Goal: Information Seeking & Learning: Learn about a topic

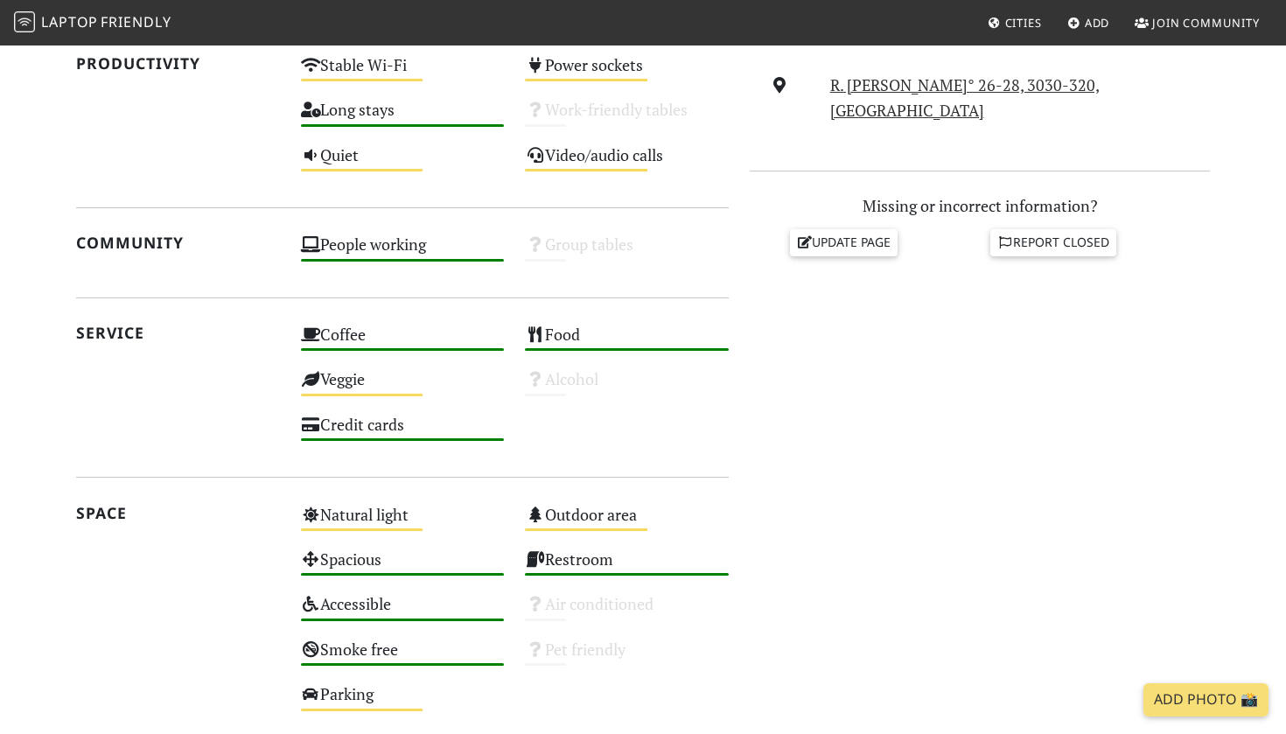
scroll to position [684, 0]
click at [373, 249] on div "People working High" at bounding box center [403, 253] width 225 height 45
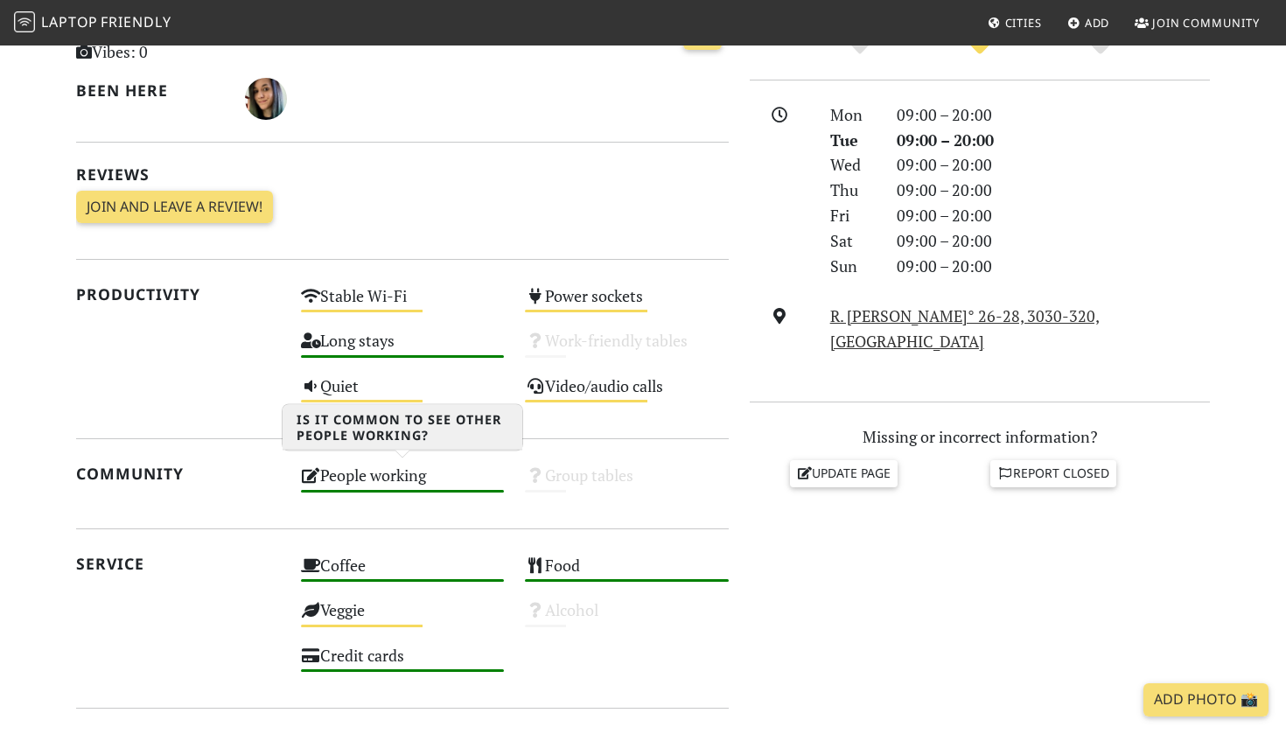
scroll to position [457, 0]
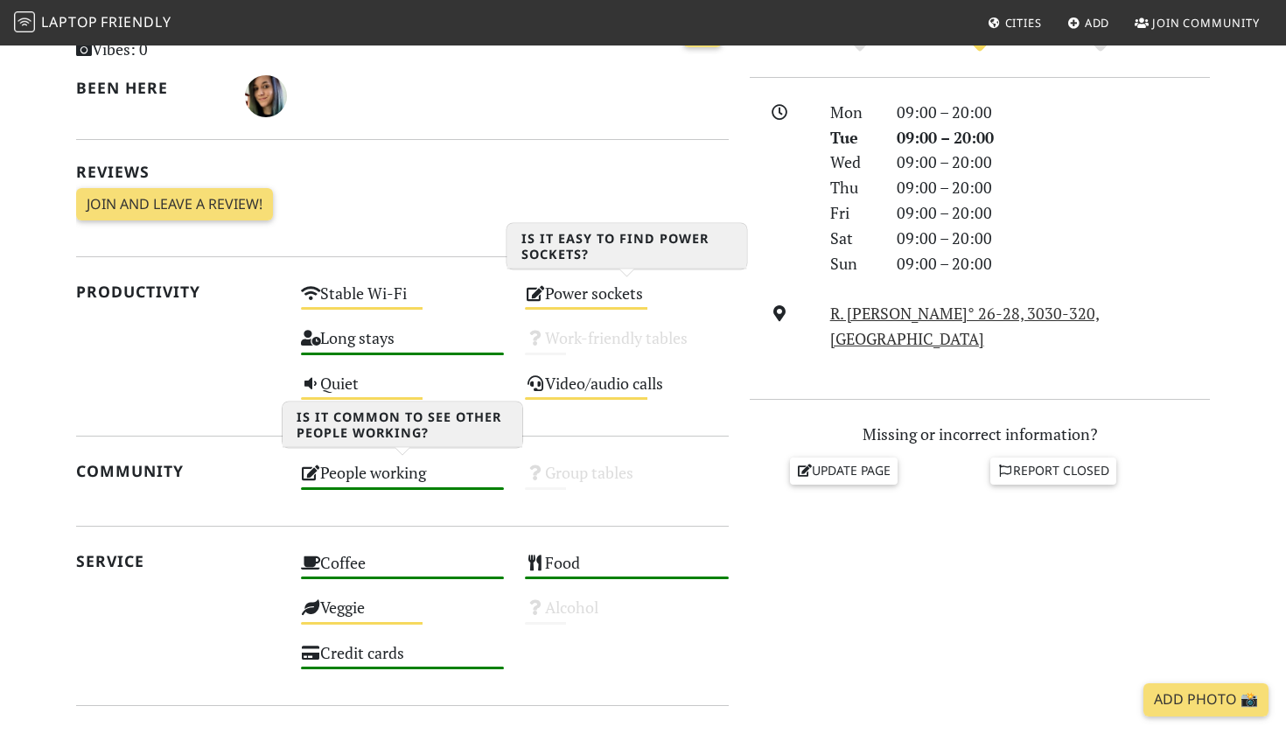
click at [629, 294] on div "Power sockets Medium" at bounding box center [627, 301] width 225 height 45
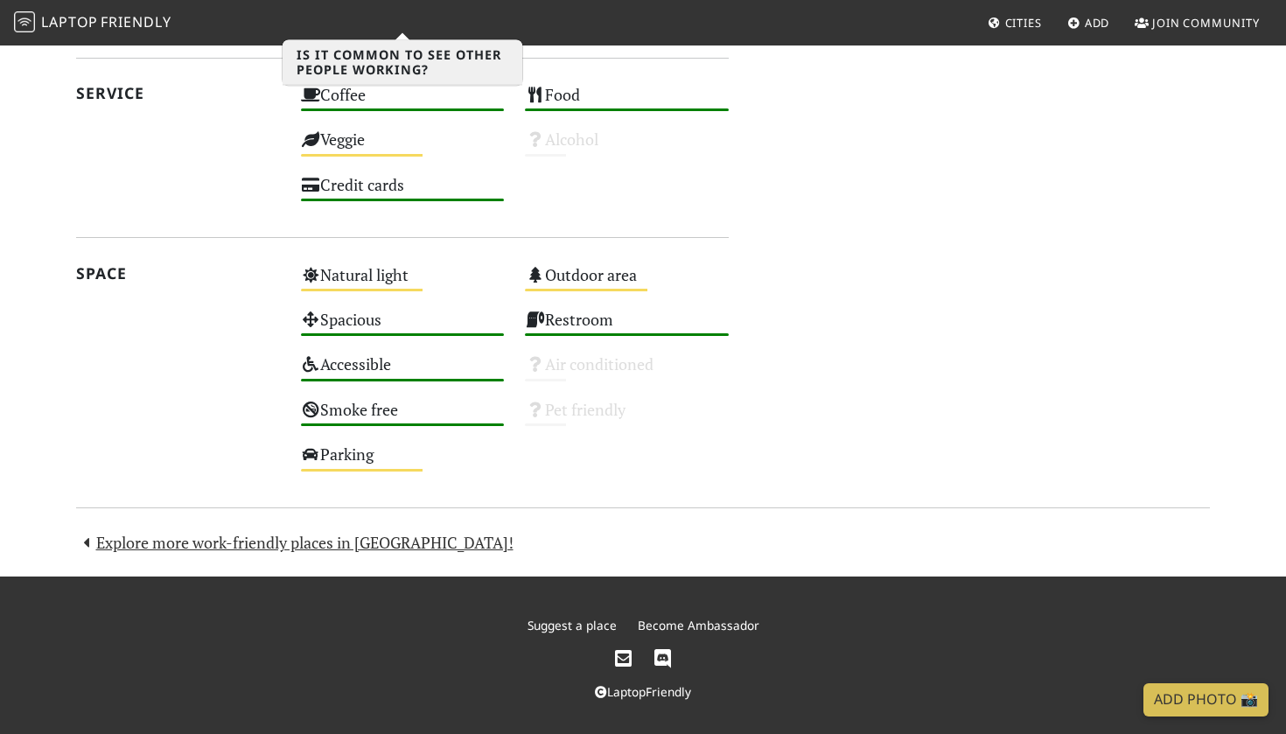
scroll to position [923, 0]
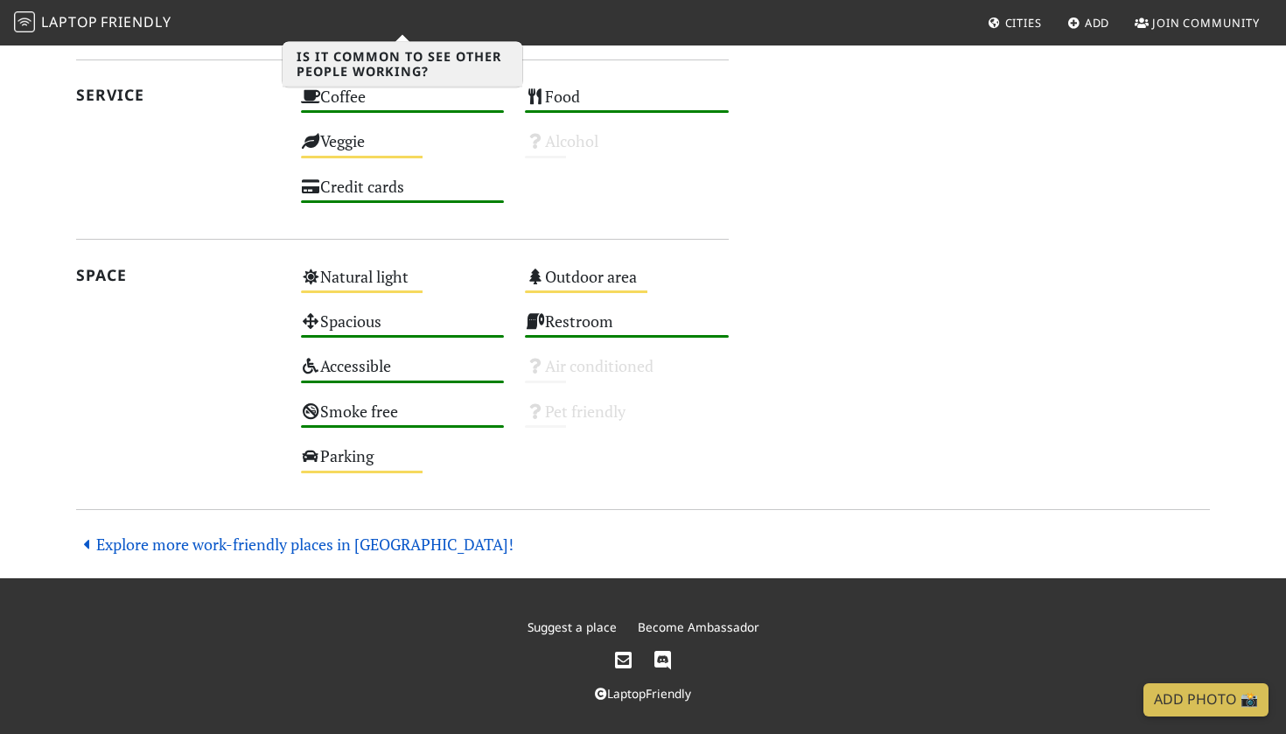
click at [201, 540] on link "Explore more work-friendly places in Coimbra!" at bounding box center [295, 544] width 438 height 21
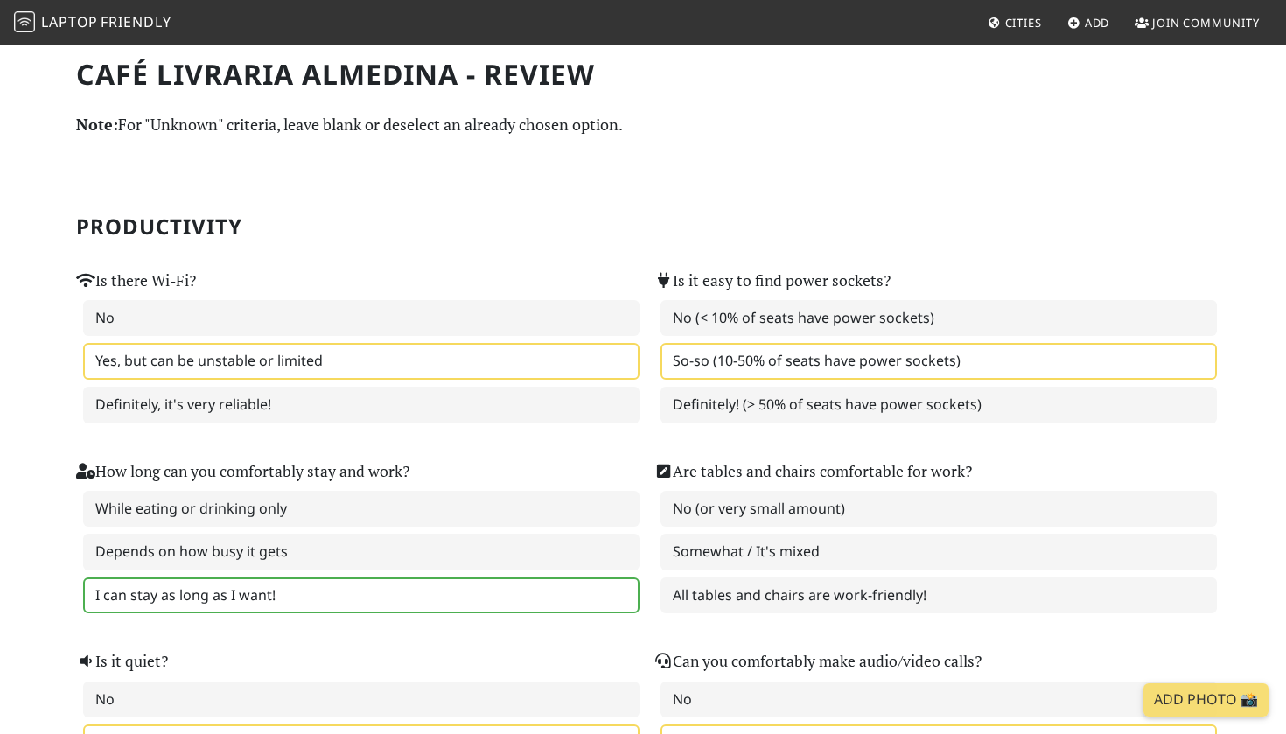
drag, startPoint x: 669, startPoint y: 354, endPoint x: 795, endPoint y: 355, distance: 125.1
click at [795, 355] on label "So-so (10-50% of seats have power sockets)" at bounding box center [939, 361] width 557 height 37
drag, startPoint x: 963, startPoint y: 356, endPoint x: 725, endPoint y: 340, distance: 237.7
click at [725, 343] on label "So-so (10-50% of seats have power sockets)" at bounding box center [939, 361] width 557 height 37
click at [628, 184] on section "Productivity Is there Wi-Fi? No Yes, but can be unstable or limited Definitely,…" at bounding box center [643, 481] width 1134 height 661
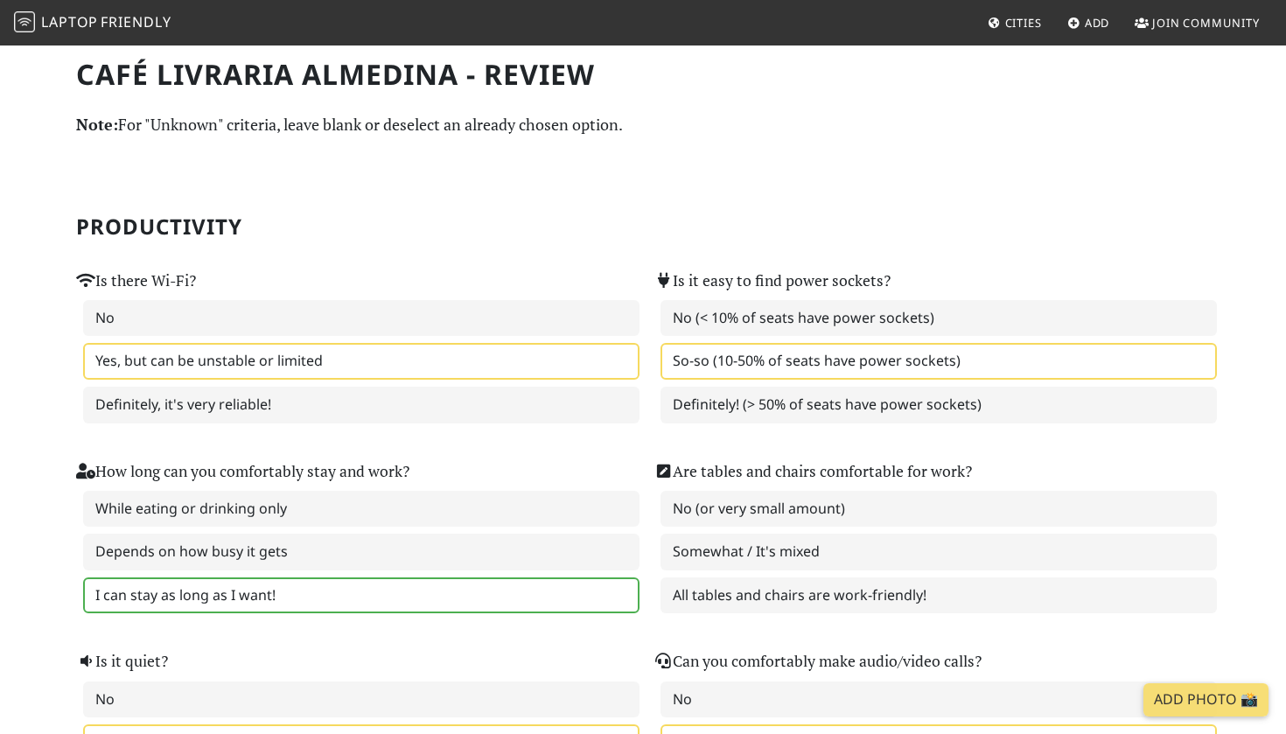
drag, startPoint x: 649, startPoint y: 356, endPoint x: 933, endPoint y: 358, distance: 283.5
click at [933, 358] on div "Is it easy to find power sockets? No (< 10% of seats have power sockets) So-so …" at bounding box center [932, 335] width 578 height 191
drag, startPoint x: 966, startPoint y: 356, endPoint x: 676, endPoint y: 369, distance: 289.9
click at [676, 369] on label "So-so (10-50% of seats have power sockets)" at bounding box center [939, 361] width 557 height 37
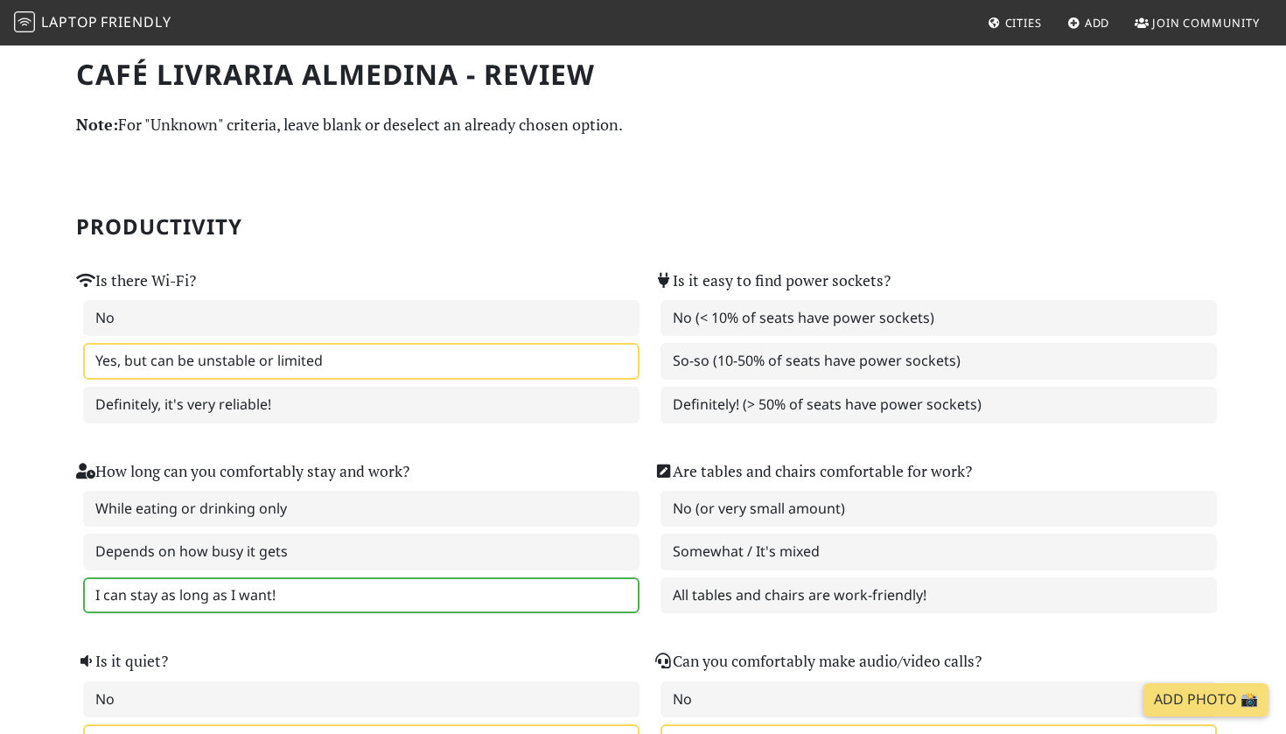
click at [958, 162] on section "Productivity Is there Wi-Fi? No Yes, but can be unstable or limited Definitely,…" at bounding box center [643, 481] width 1134 height 661
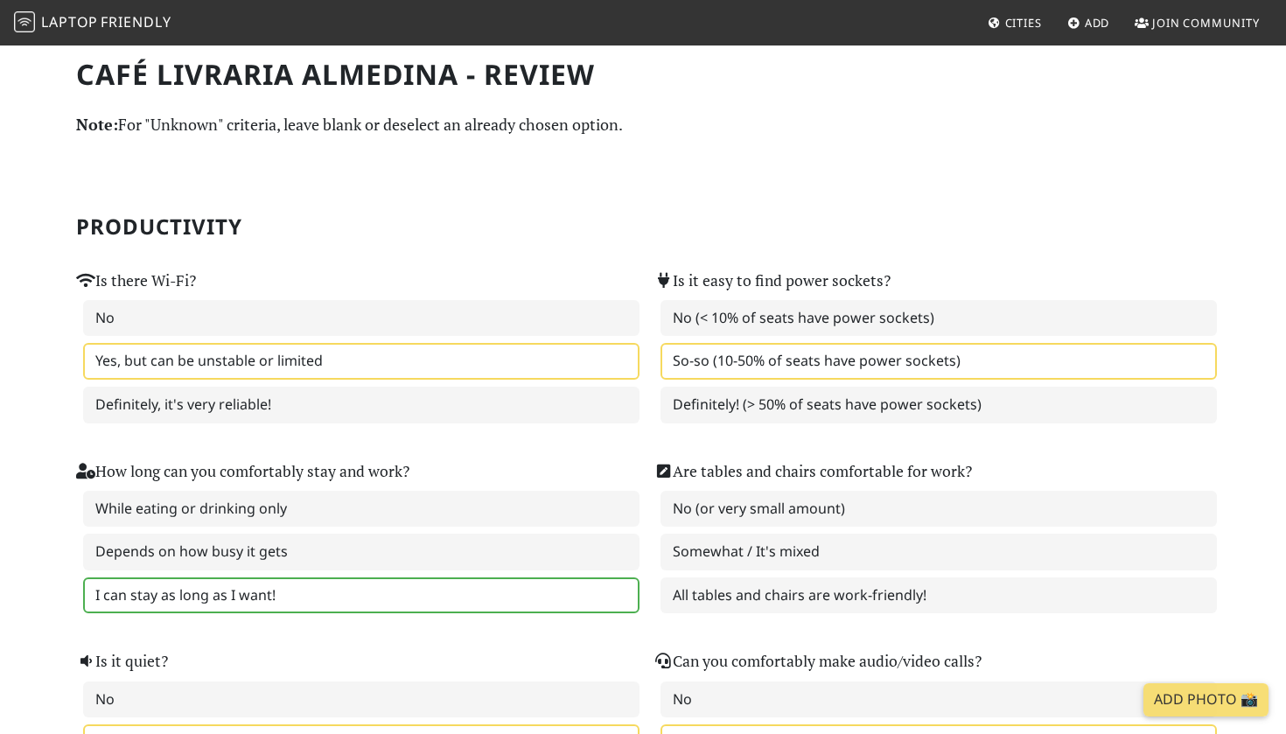
click at [518, 382] on div "No Yes, but can be unstable or limited Definitely, it's very reliable!" at bounding box center [354, 361] width 557 height 123
click at [604, 256] on div "Is there Wi-Fi? No Yes, but can be unstable or limited Definitely, it's very re…" at bounding box center [355, 335] width 578 height 191
drag, startPoint x: 648, startPoint y: 354, endPoint x: 914, endPoint y: 361, distance: 266.1
click at [914, 361] on div "Is it easy to find power sockets? No (< 10% of seats have power sockets) So-so …" at bounding box center [932, 335] width 578 height 191
drag, startPoint x: 1252, startPoint y: 365, endPoint x: 734, endPoint y: 341, distance: 518.6
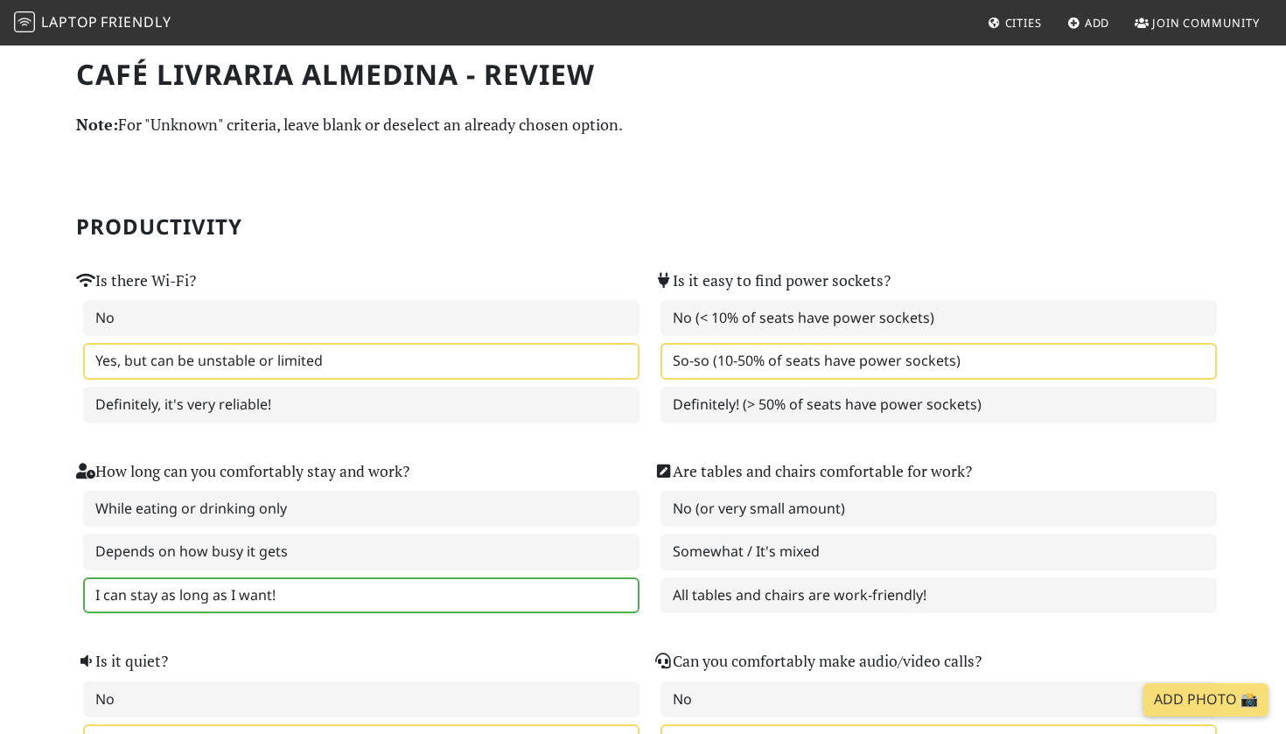
click at [986, 208] on section "Productivity Is there Wi-Fi? No Yes, but can be unstable or limited Definitely,…" at bounding box center [643, 481] width 1134 height 661
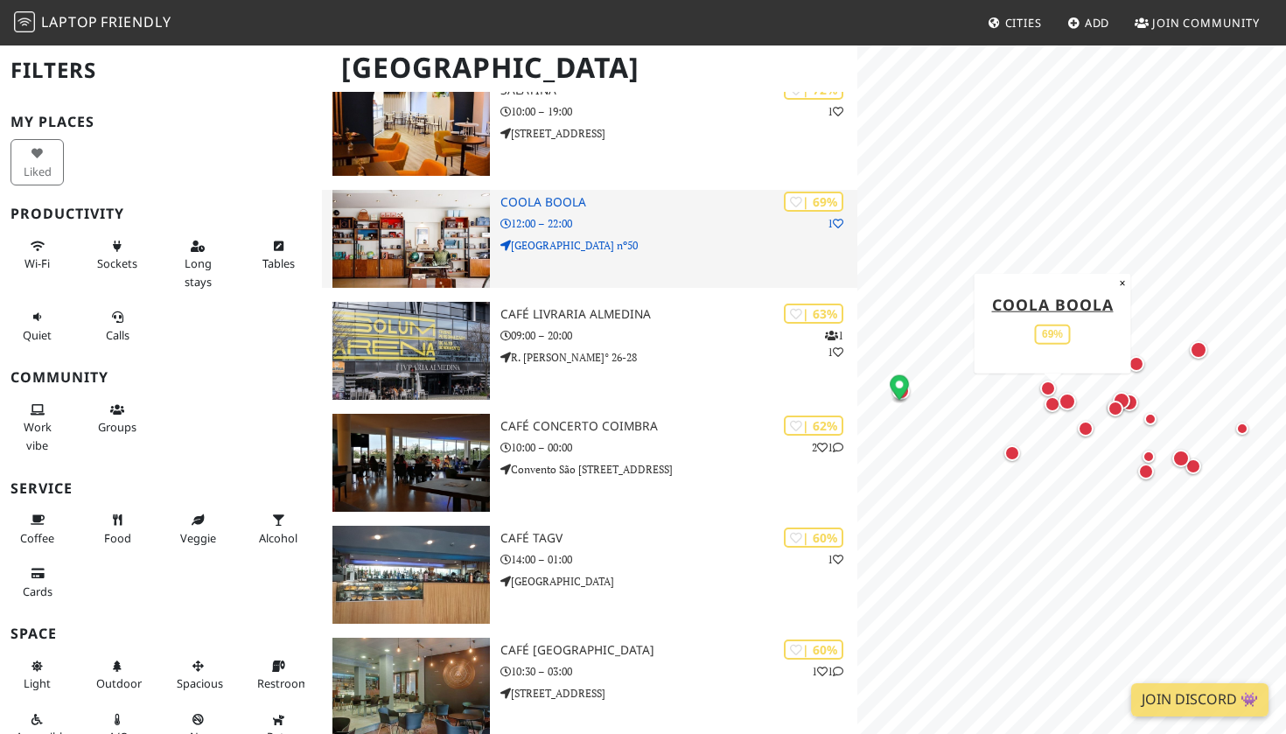
scroll to position [1194, 0]
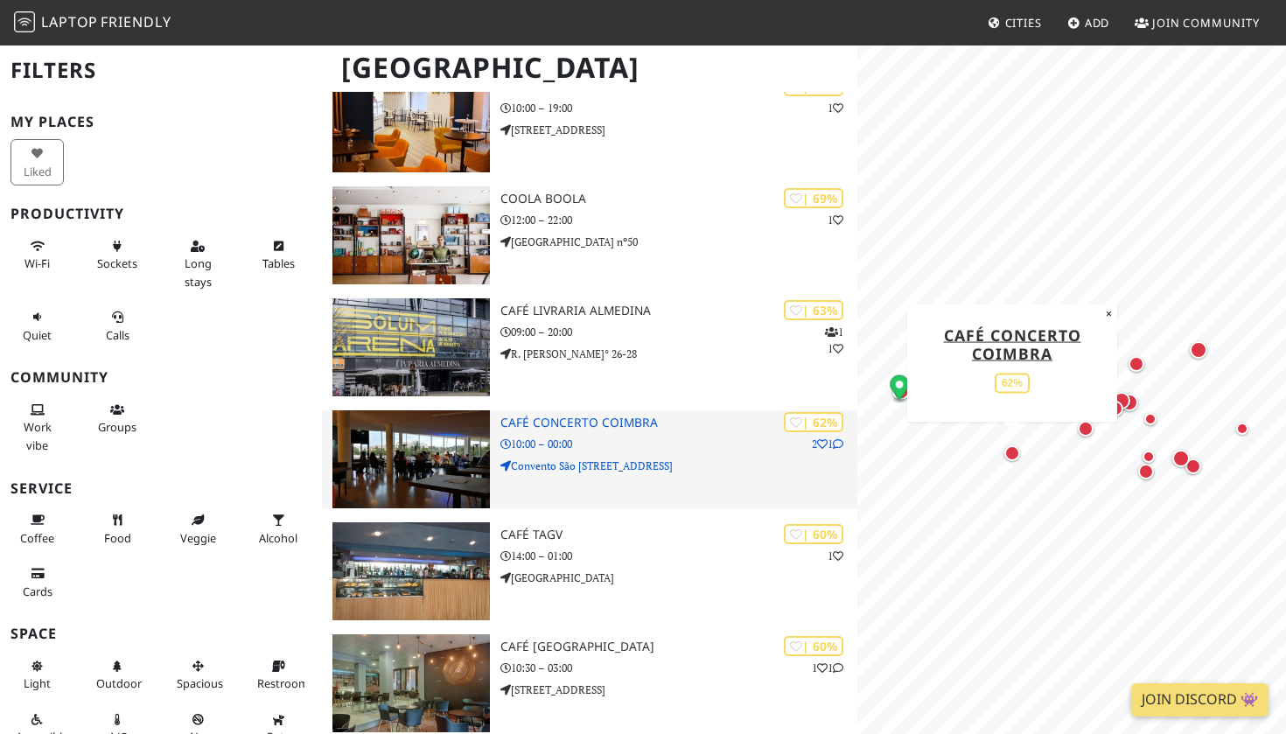
click at [595, 418] on h3 "Café Concerto Coimbra" at bounding box center [679, 423] width 357 height 15
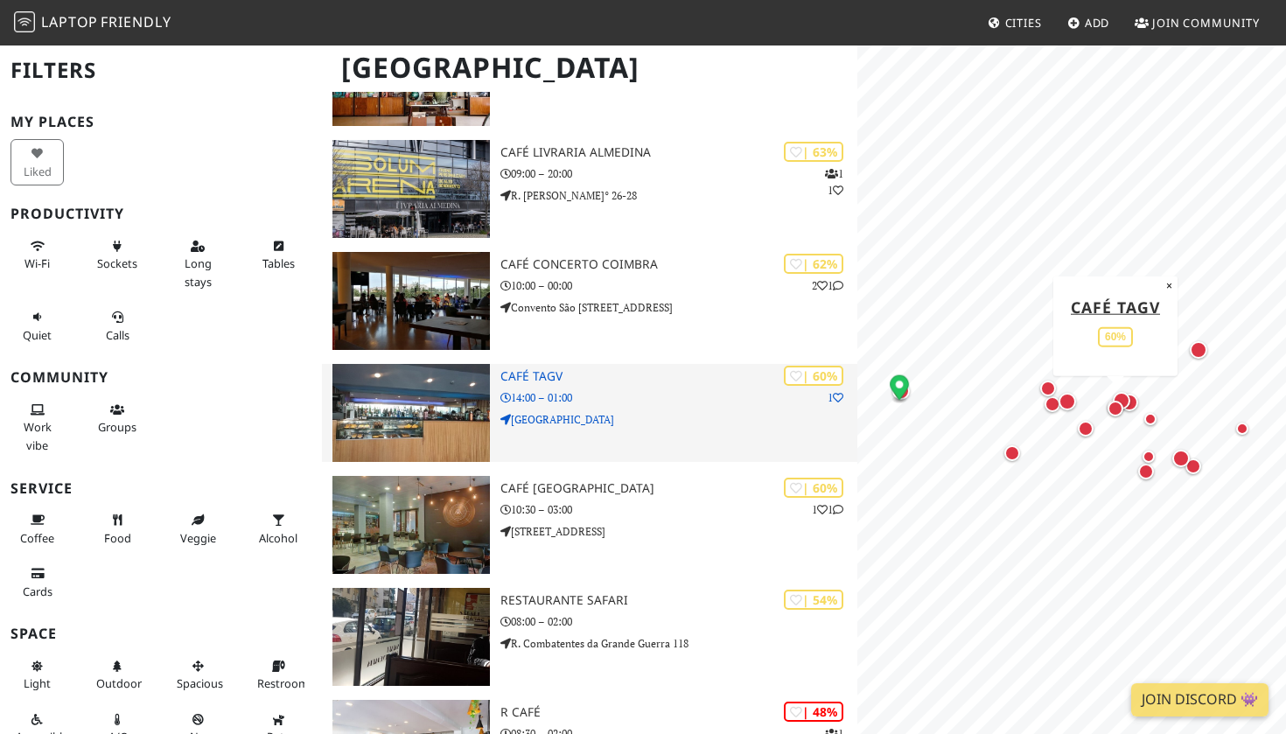
scroll to position [1356, 0]
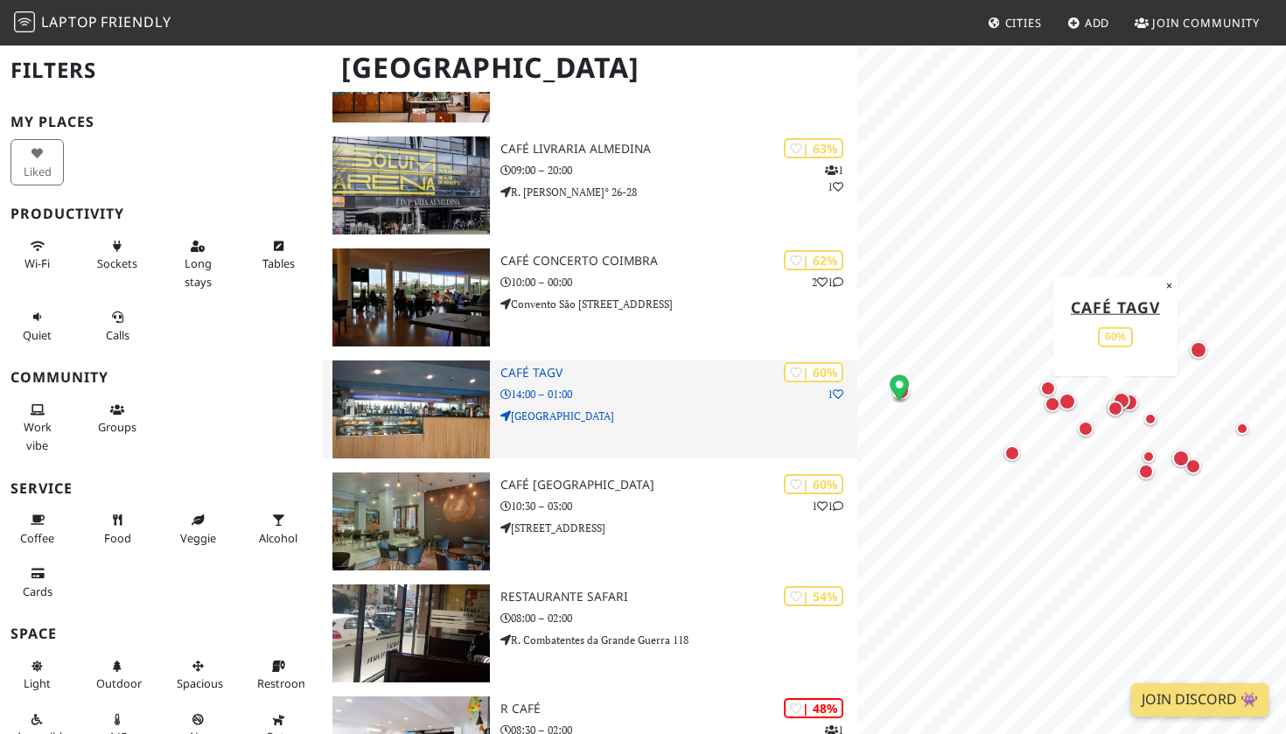
click at [529, 367] on h3 "Café TAGV" at bounding box center [679, 373] width 357 height 15
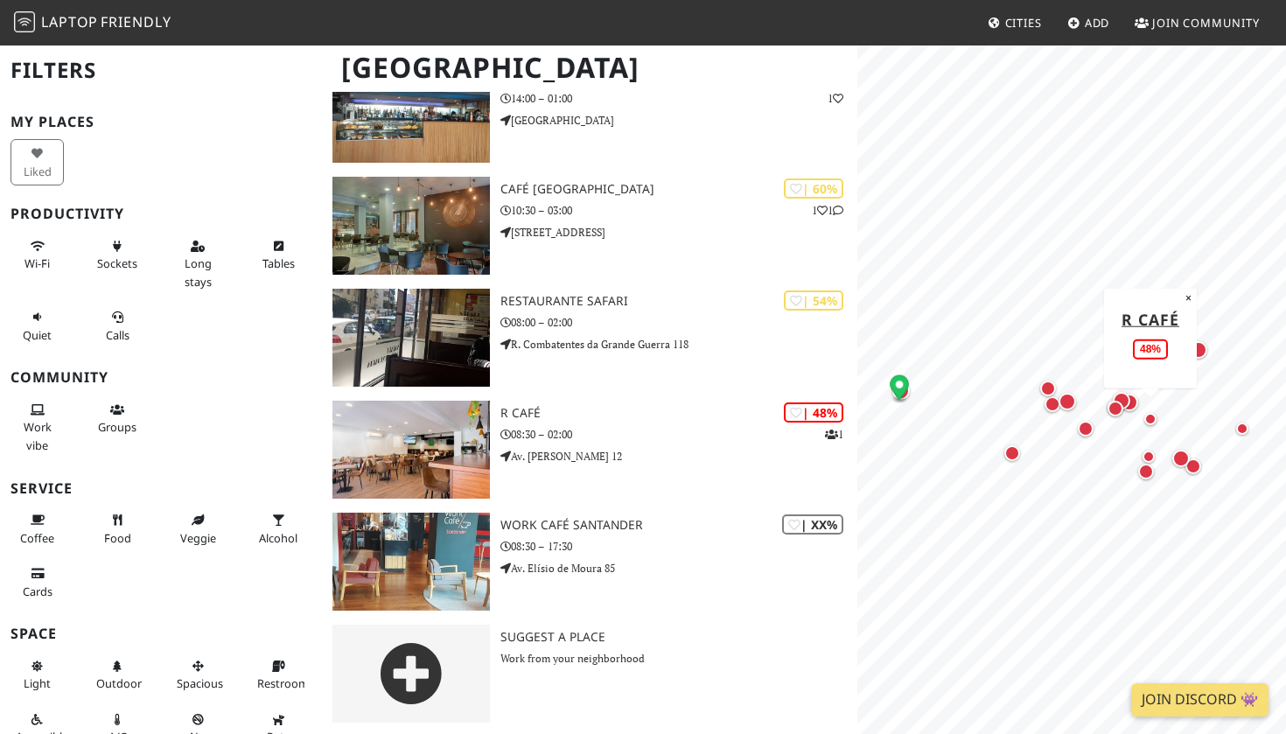
scroll to position [1651, 0]
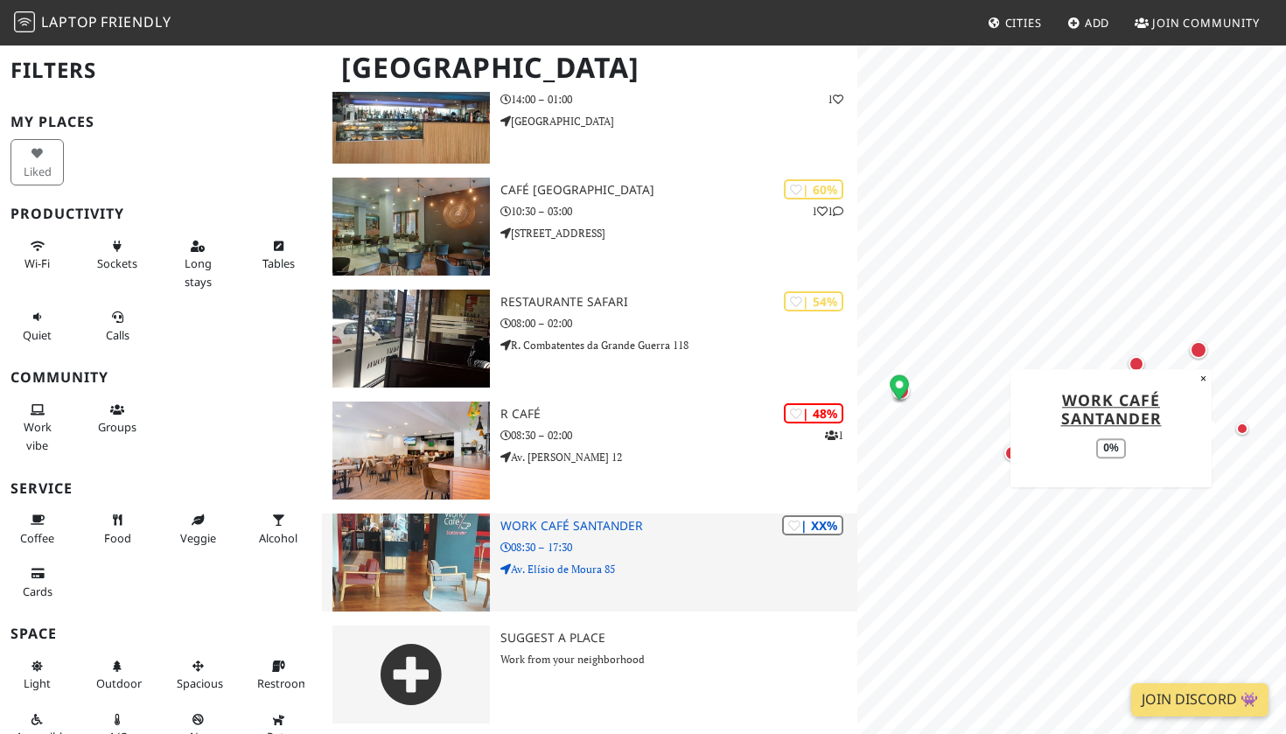
click at [549, 529] on h3 "Work Café Santander" at bounding box center [679, 526] width 357 height 15
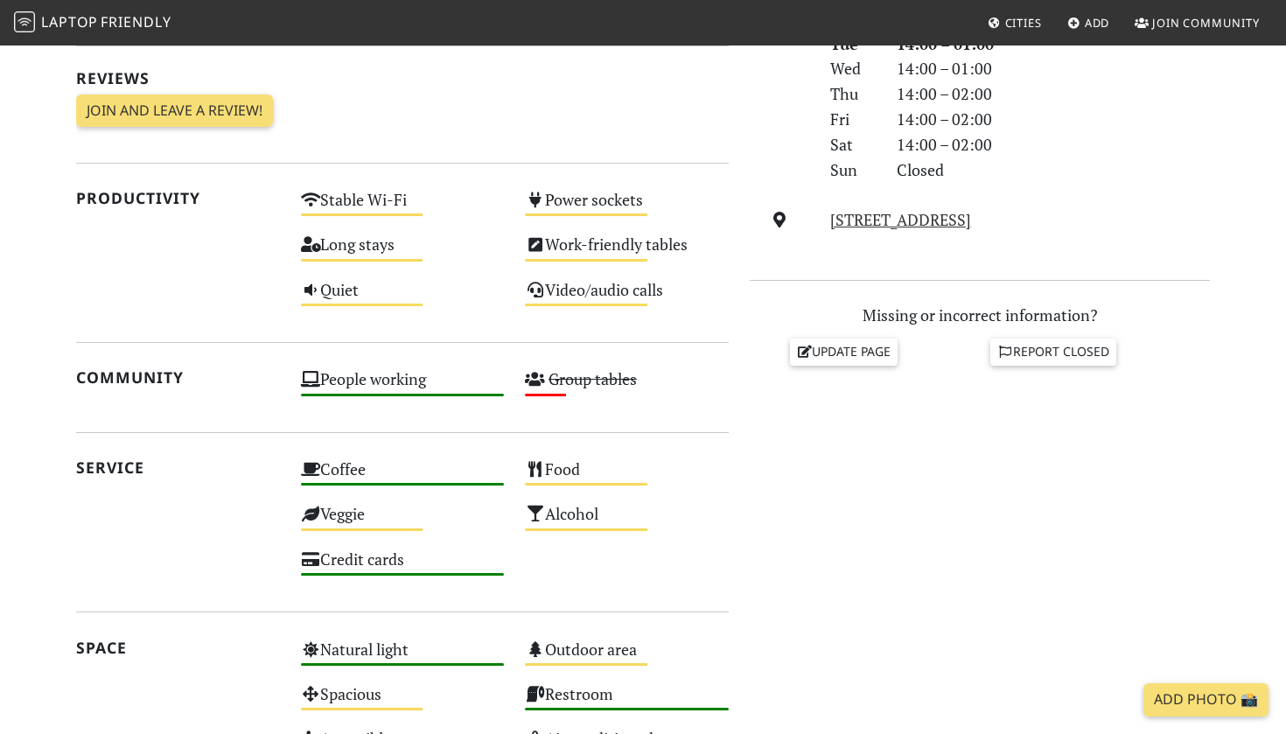
scroll to position [525, 0]
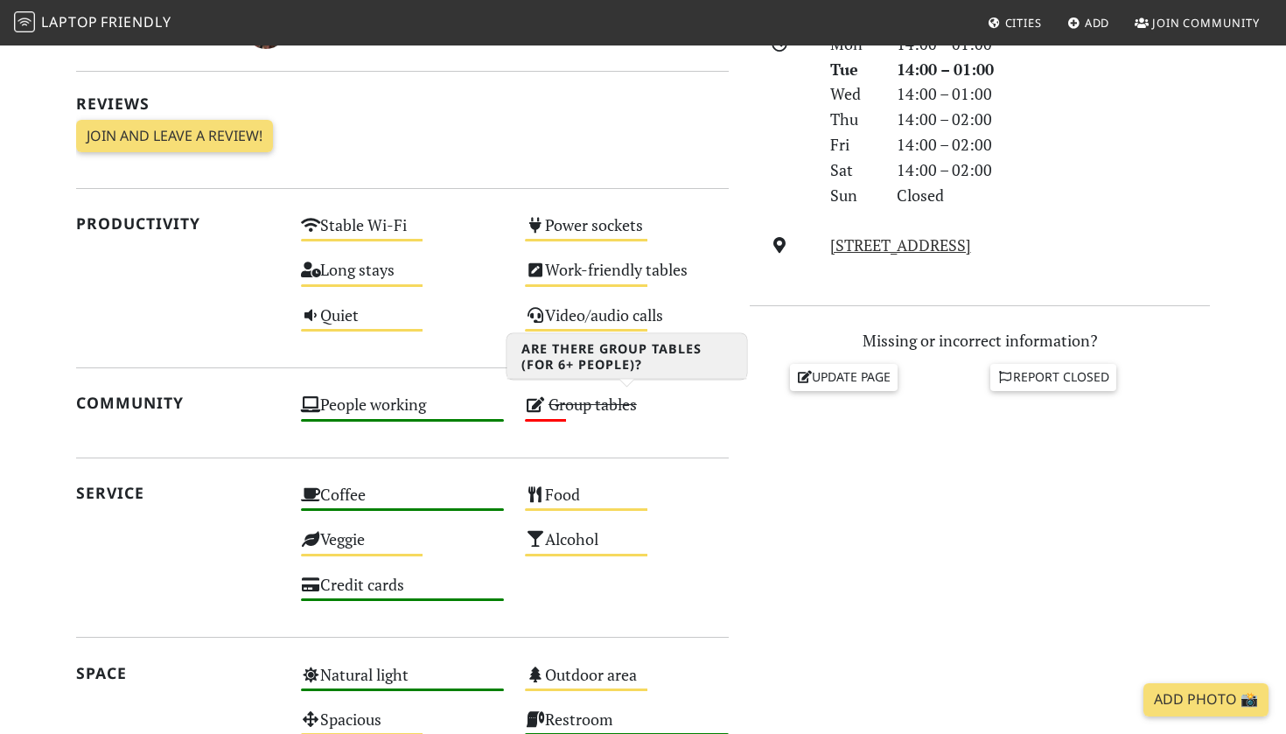
click at [605, 395] on s "Group tables" at bounding box center [593, 404] width 88 height 21
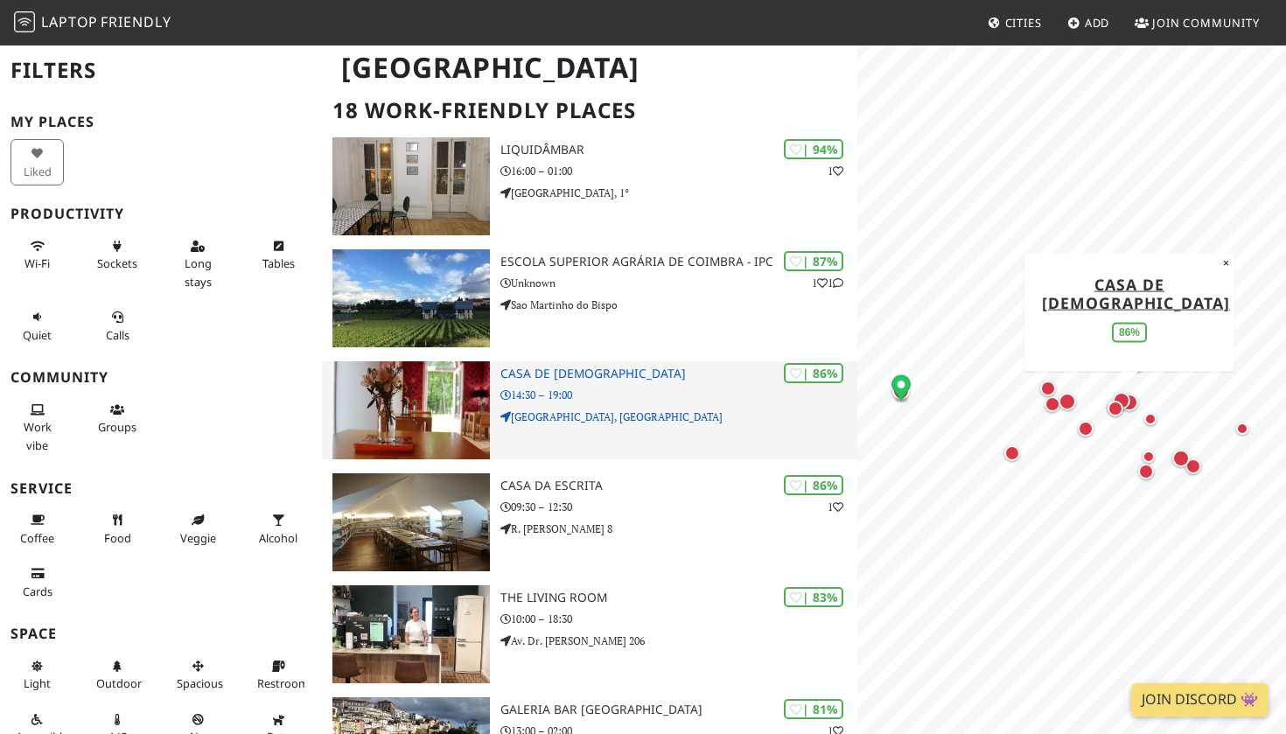
scroll to position [204, 0]
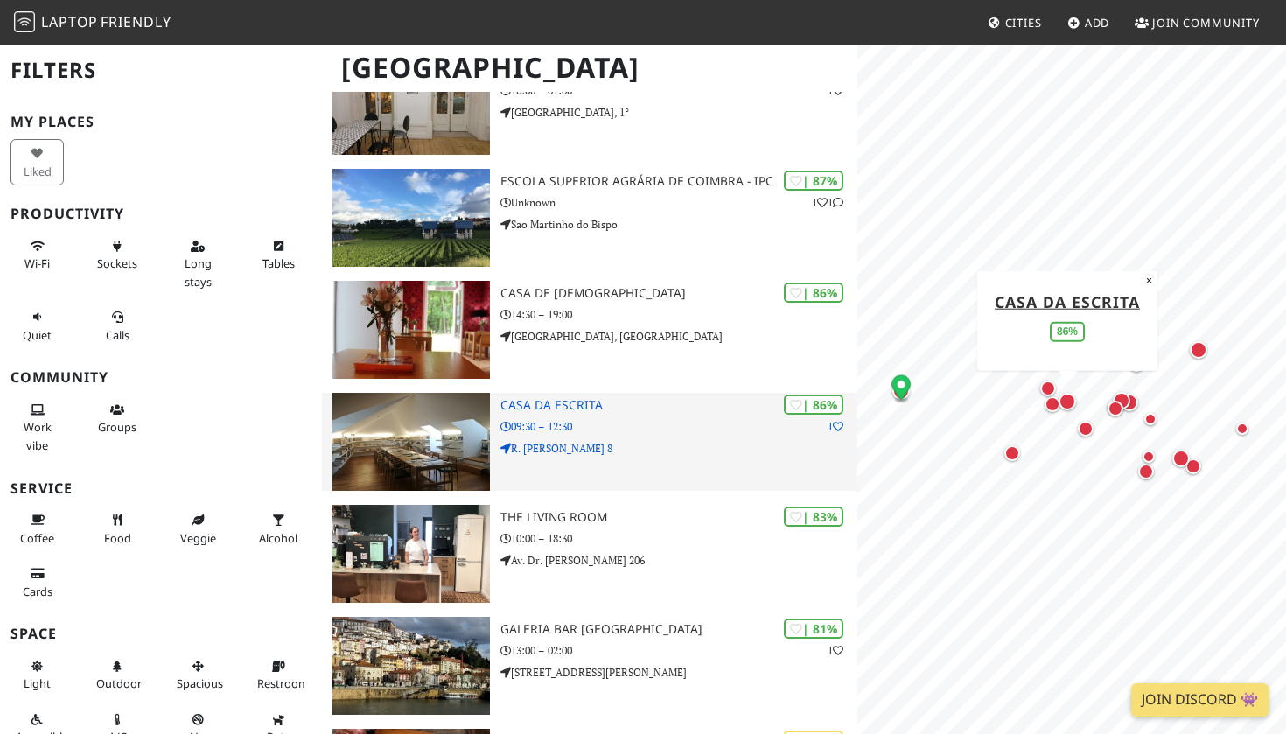
click at [558, 403] on h3 "Casa da Escrita" at bounding box center [679, 405] width 357 height 15
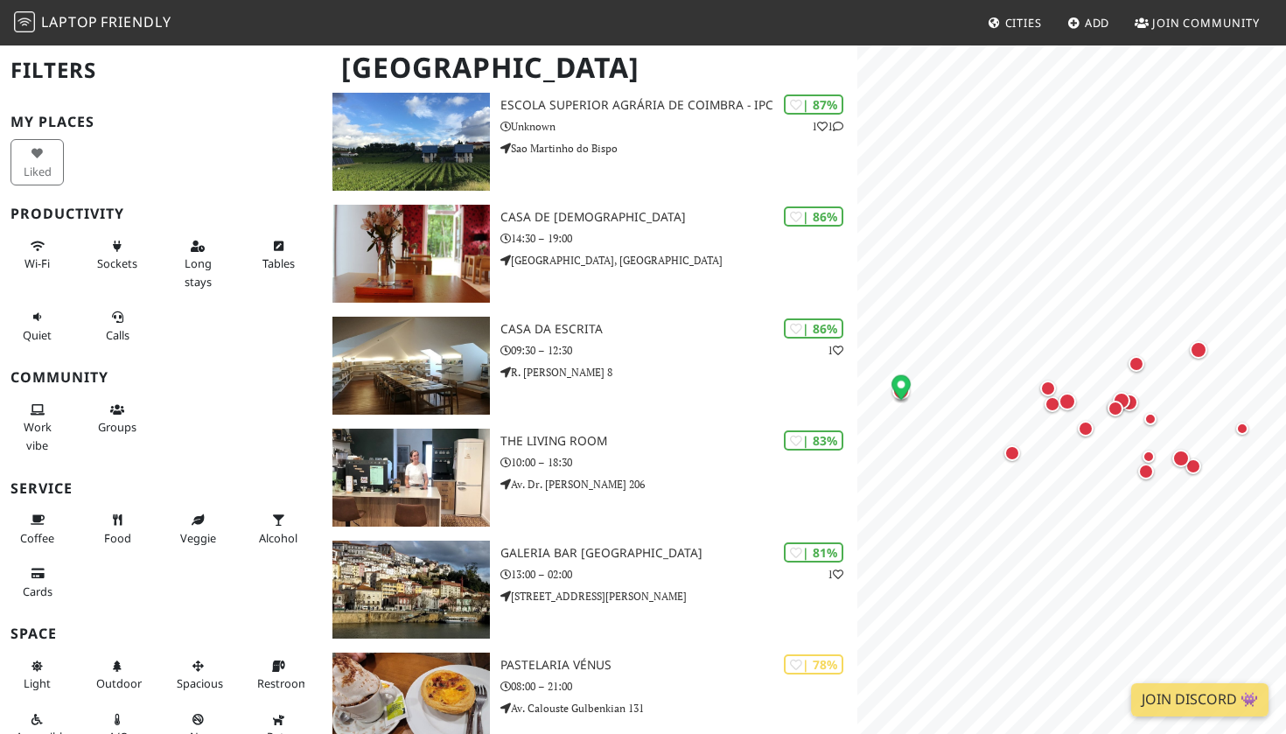
scroll to position [326, 0]
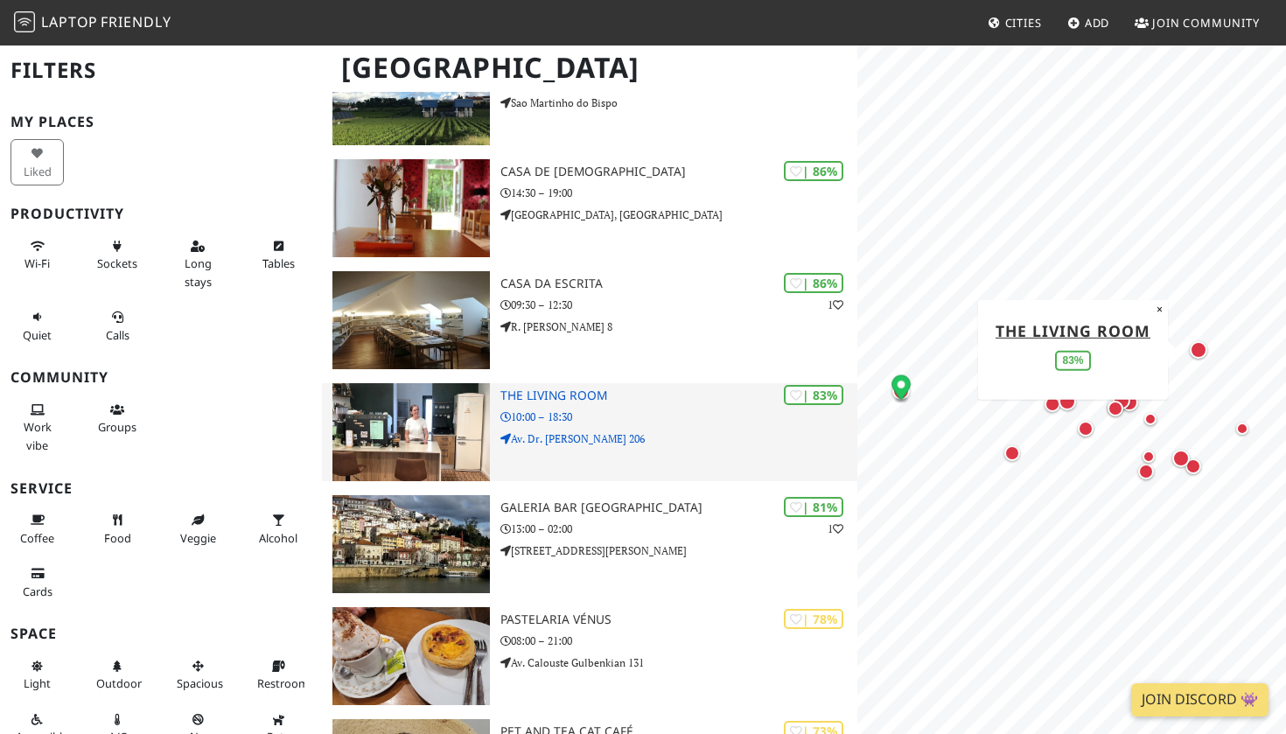
click at [417, 412] on img at bounding box center [412, 432] width 158 height 98
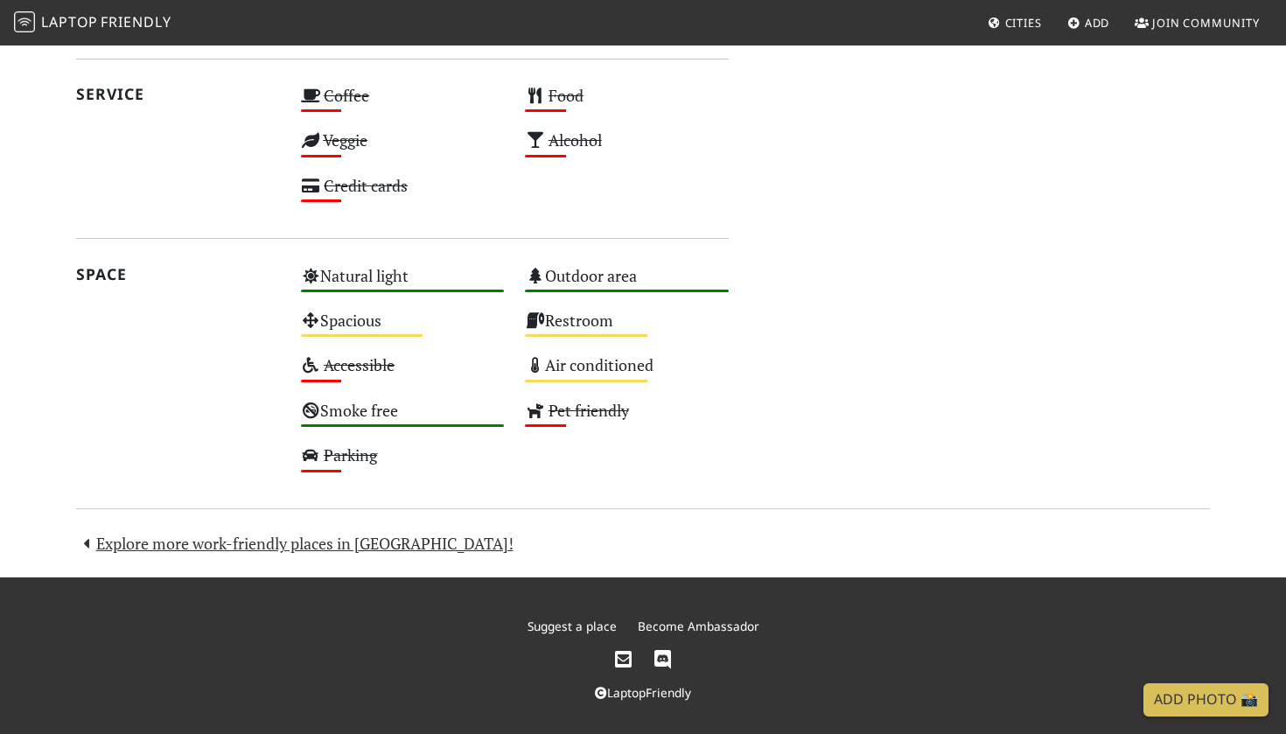
scroll to position [923, 0]
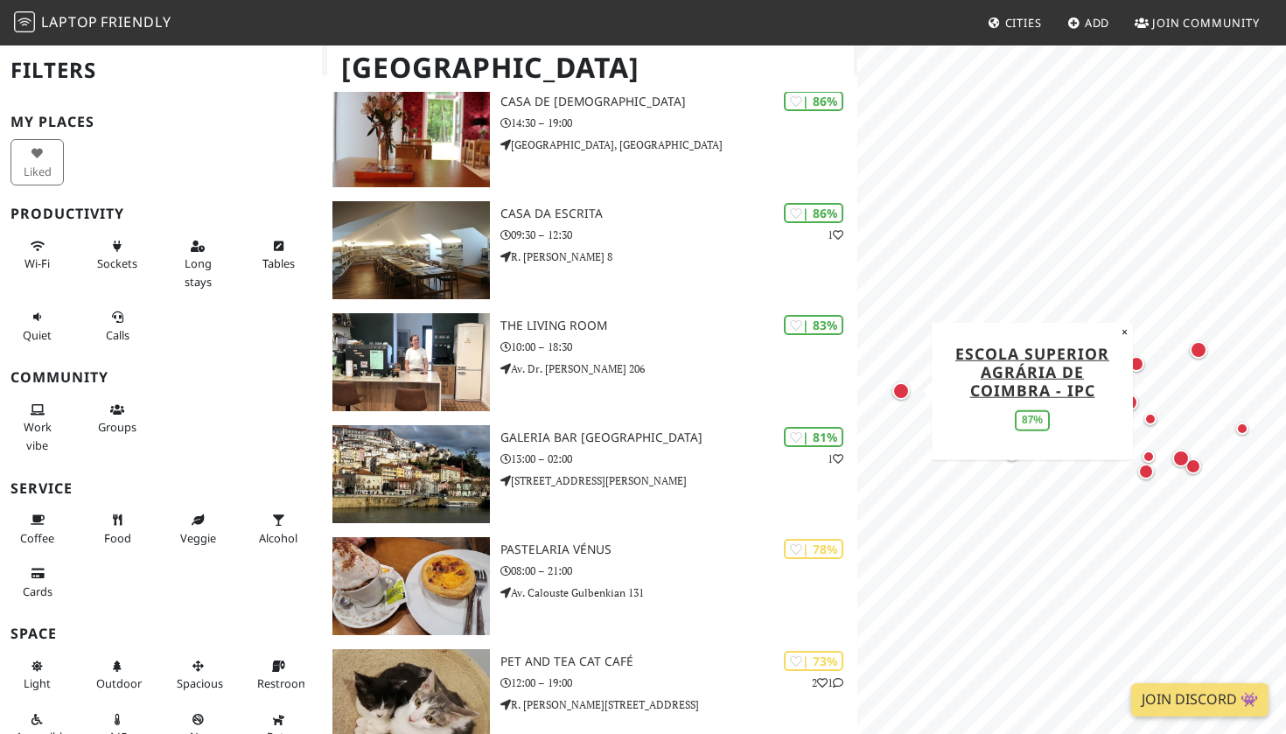
scroll to position [400, 0]
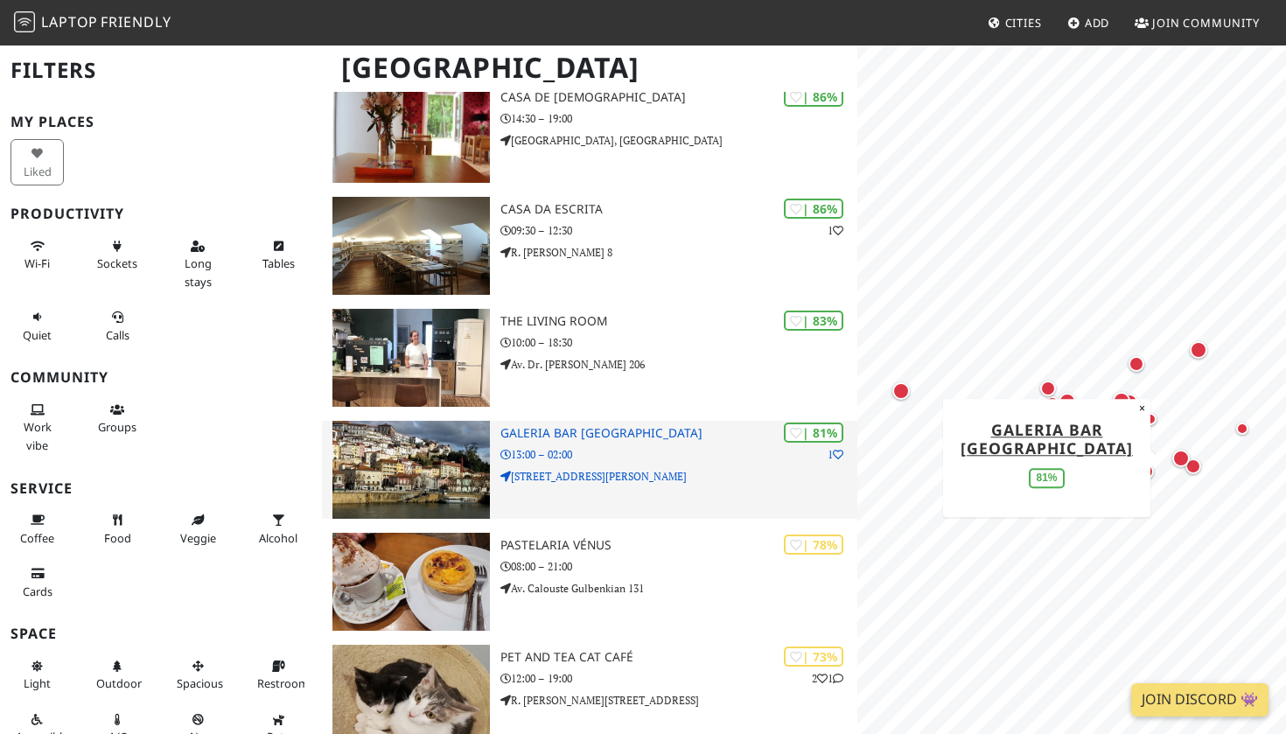
click at [629, 433] on h3 "Galeria Bar [GEOGRAPHIC_DATA][PERSON_NAME]" at bounding box center [679, 433] width 357 height 15
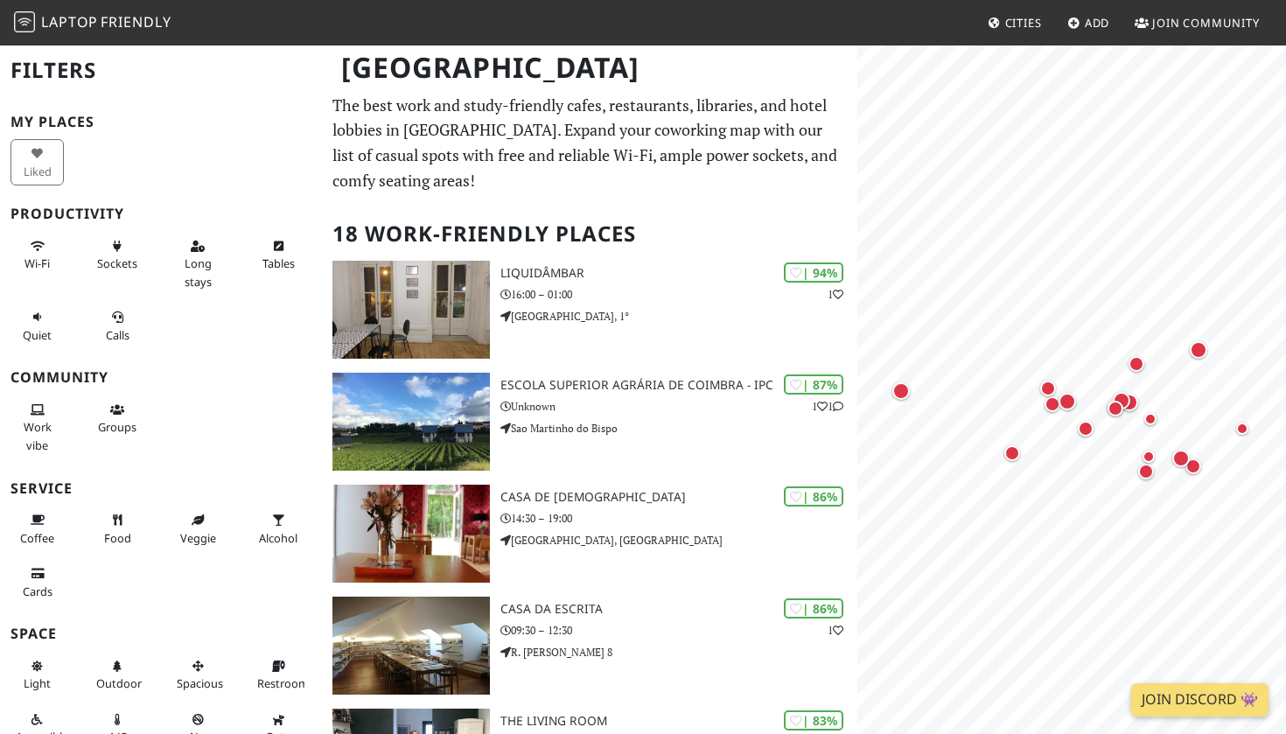
scroll to position [0, 0]
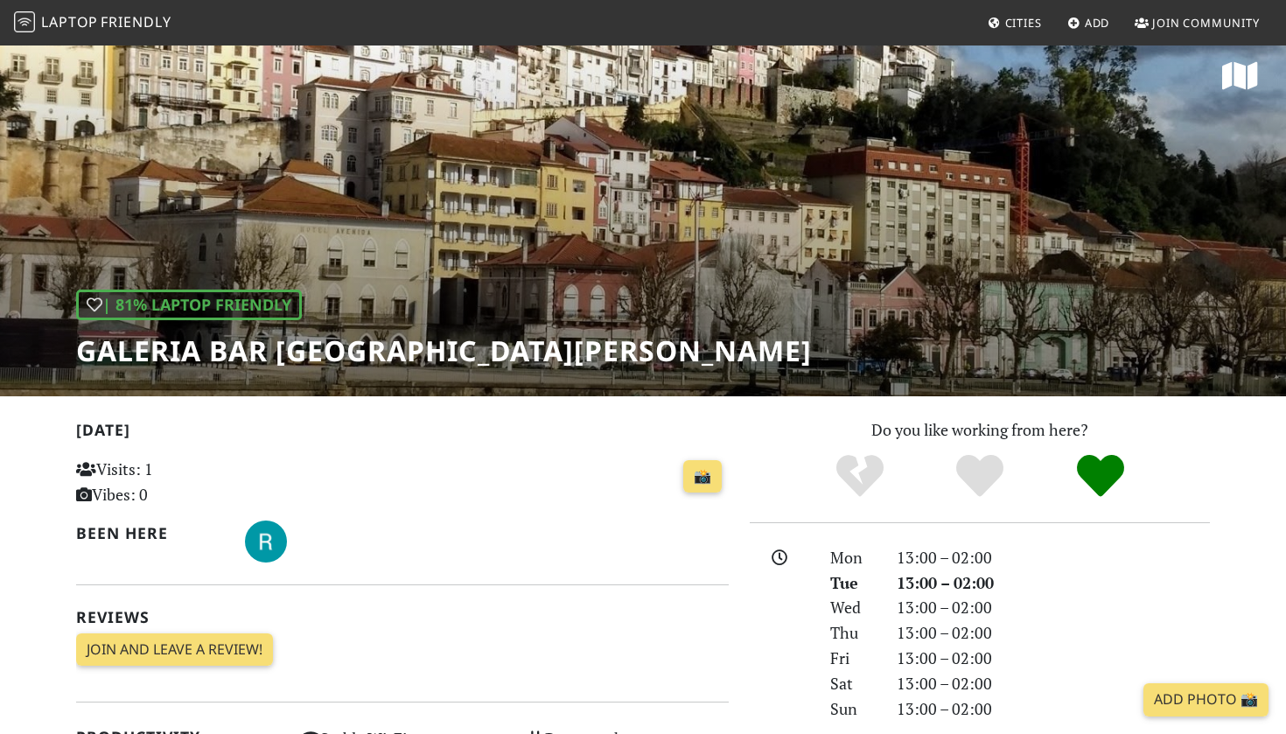
scroll to position [15, 0]
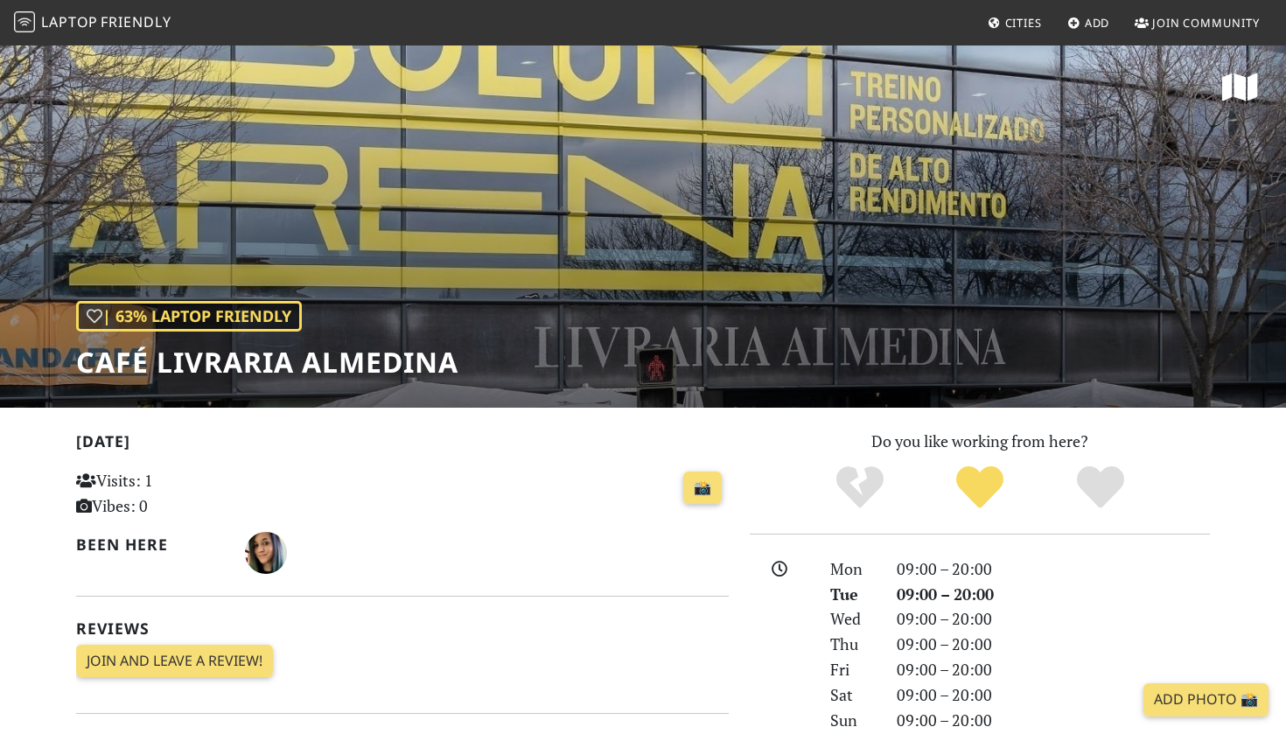
scroll to position [923, 0]
